Goal: Information Seeking & Learning: Learn about a topic

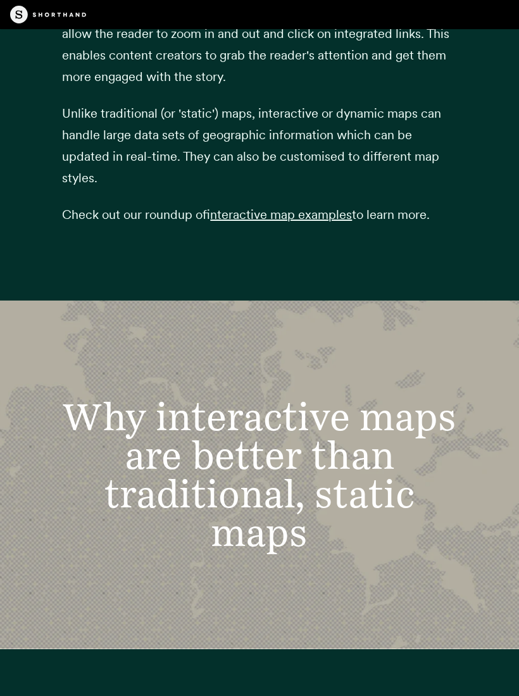
scroll to position [2162, 0]
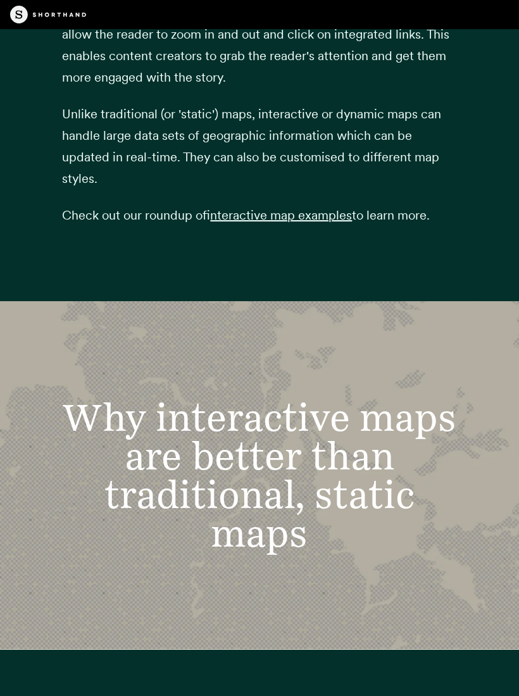
click at [298, 223] on span "interactive map examples" at bounding box center [281, 215] width 142 height 15
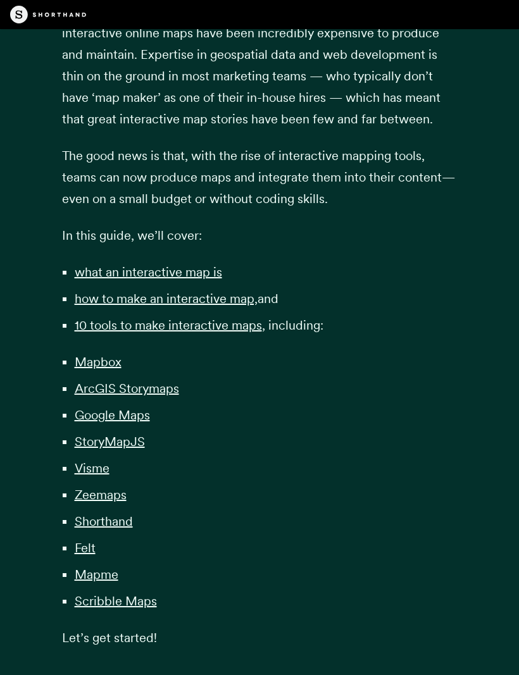
scroll to position [637, 0]
click at [131, 423] on span "Google Maps" at bounding box center [112, 414] width 75 height 15
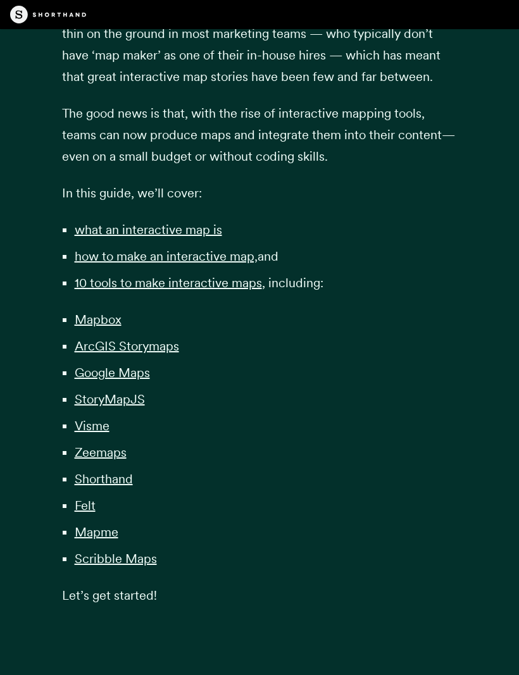
click at [233, 264] on span "how to make an interactive map," at bounding box center [166, 256] width 183 height 15
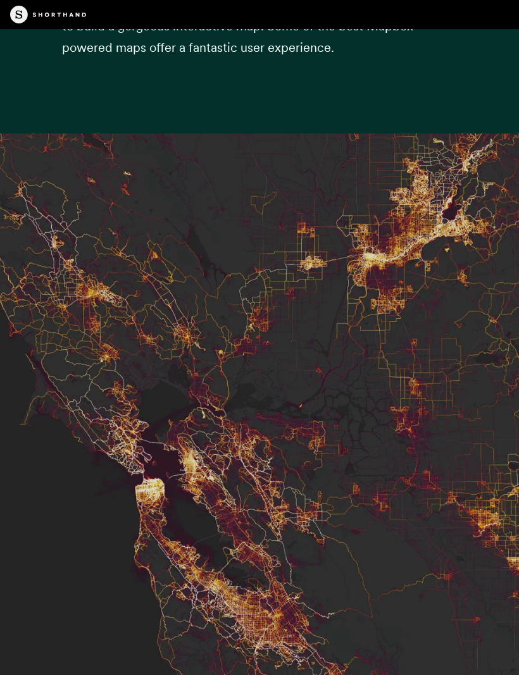
scroll to position [4879, 0]
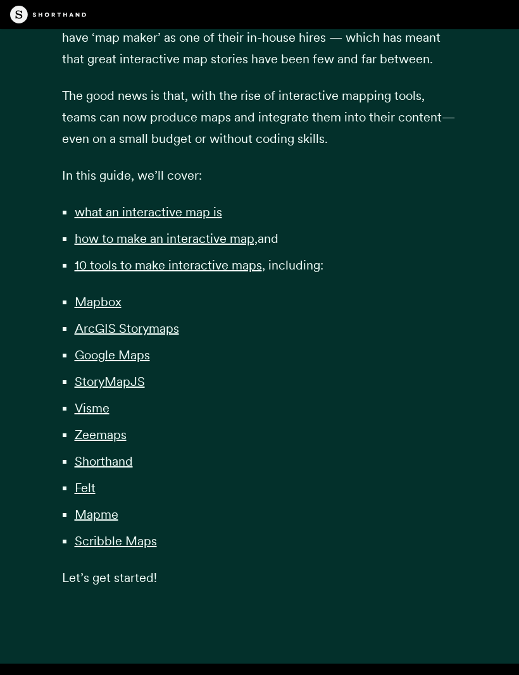
scroll to position [680, 0]
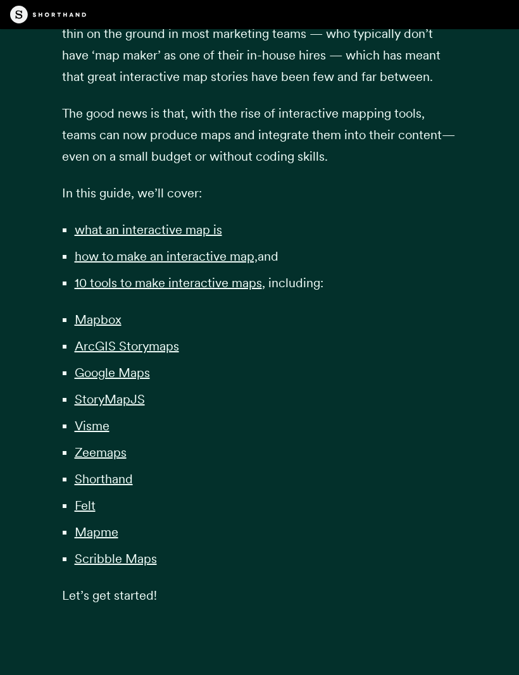
click at [115, 540] on span "Mapme" at bounding box center [97, 531] width 44 height 15
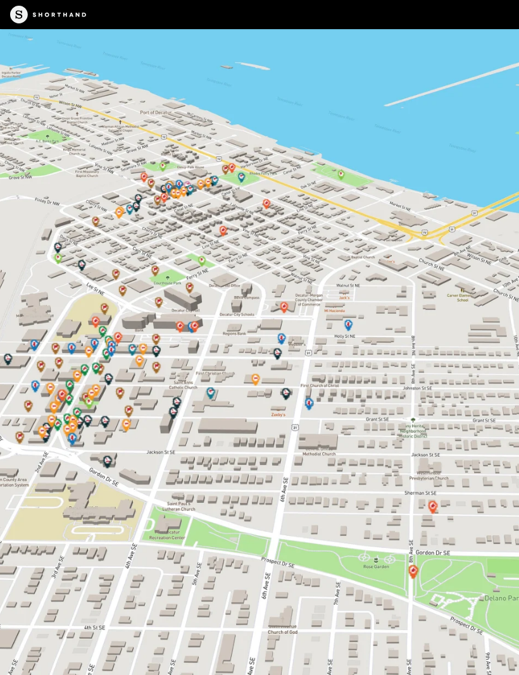
scroll to position [30981, 0]
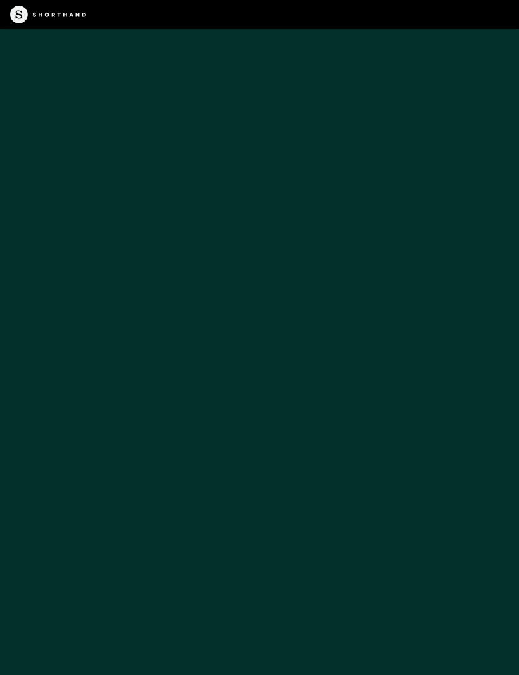
scroll to position [680, 0]
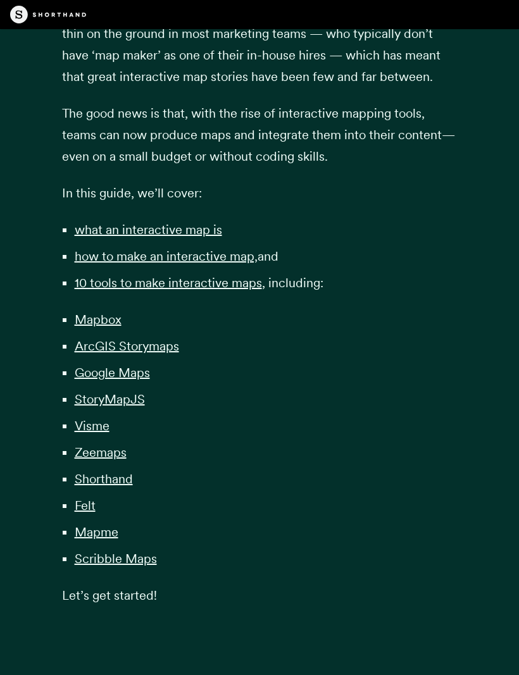
click at [170, 354] on span "ArcGIS Storymaps" at bounding box center [127, 345] width 104 height 15
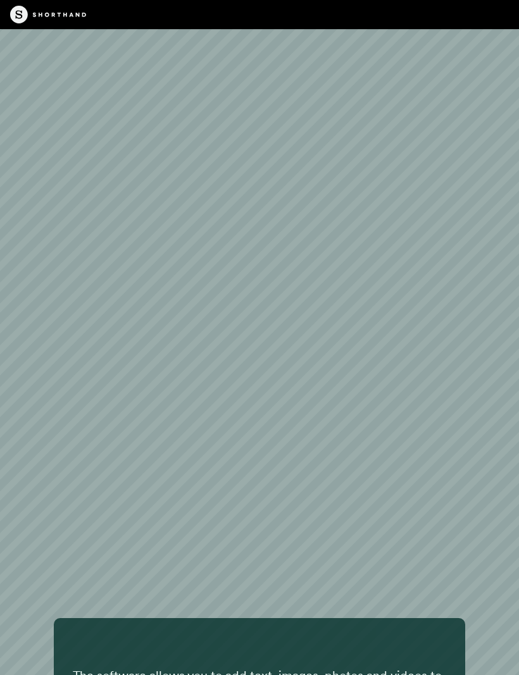
scroll to position [8095, 0]
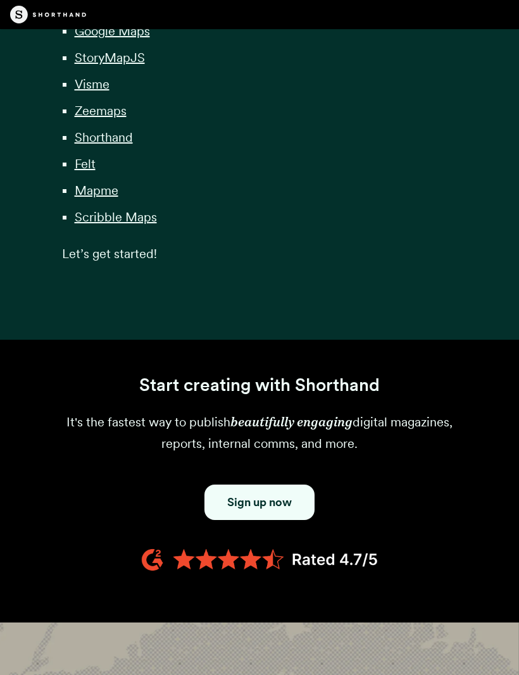
scroll to position [680, 0]
